Goal: Information Seeking & Learning: Learn about a topic

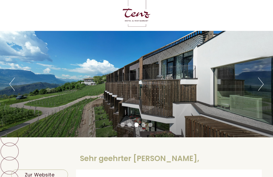
click at [262, 85] on button "Next" at bounding box center [261, 84] width 6 height 13
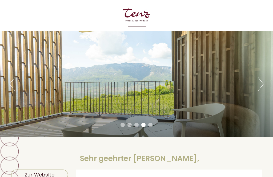
click at [263, 84] on button "Next" at bounding box center [261, 84] width 6 height 13
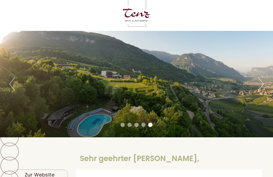
click at [264, 83] on button "Next" at bounding box center [261, 84] width 6 height 13
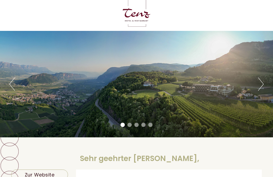
click at [263, 81] on button "Next" at bounding box center [261, 84] width 6 height 13
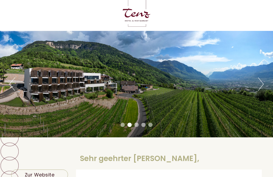
click at [264, 83] on button "Next" at bounding box center [261, 84] width 6 height 13
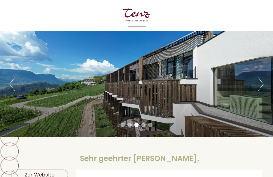
click at [264, 82] on button "Next" at bounding box center [261, 84] width 6 height 13
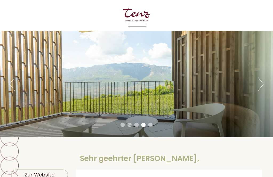
click at [264, 81] on button "Next" at bounding box center [261, 84] width 6 height 13
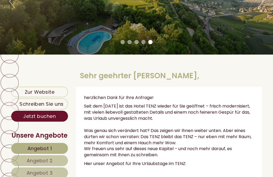
scroll to position [92, 0]
click at [36, 147] on span "Angebot 1" at bounding box center [39, 148] width 25 height 7
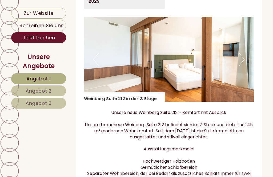
scroll to position [357, 0]
click at [39, 92] on span "Angebot 2" at bounding box center [39, 91] width 26 height 7
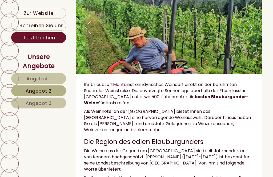
scroll to position [973, 0]
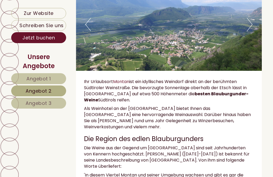
click at [42, 105] on span "Angebot 3" at bounding box center [39, 103] width 26 height 7
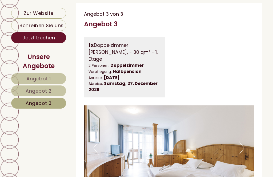
click at [243, 143] on button "Next" at bounding box center [242, 148] width 6 height 13
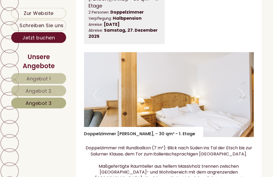
scroll to position [328, 0]
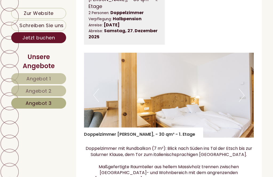
click at [241, 89] on button "Next" at bounding box center [242, 95] width 6 height 13
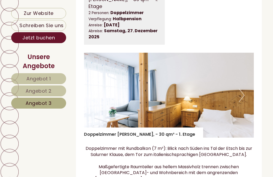
click at [246, 92] on img at bounding box center [169, 95] width 170 height 85
click at [246, 90] on img at bounding box center [169, 95] width 170 height 85
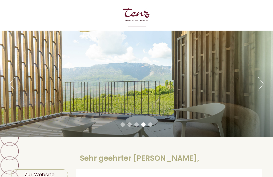
scroll to position [0, 0]
